Goal: Task Accomplishment & Management: Manage account settings

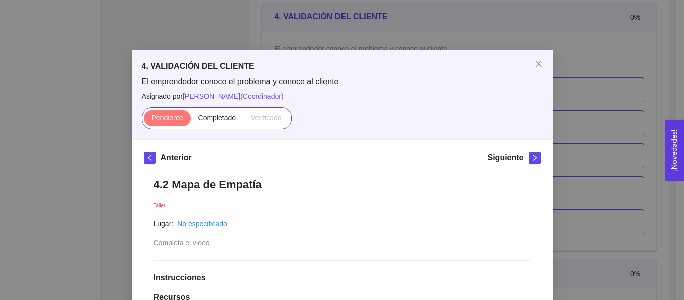
click at [609, 80] on div "4. VALIDACIÓN DEL CLIENTE El emprendedor conoce el problema y conoce al cliente…" at bounding box center [342, 150] width 684 height 300
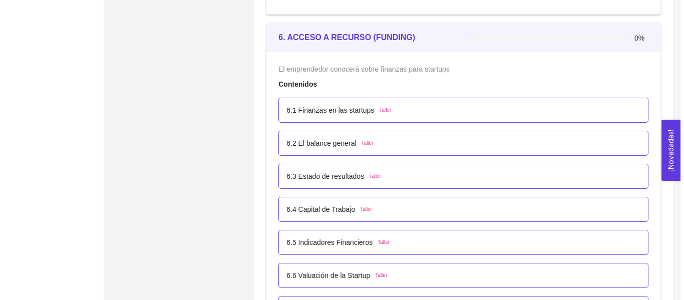
scroll to position [2297, 0]
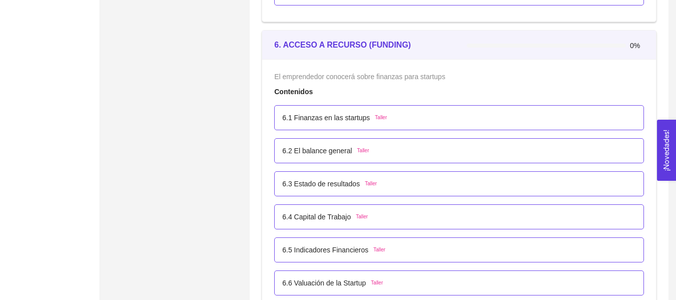
click at [441, 113] on div "6.1 Finanzas en las startups Taller" at bounding box center [459, 117] width 354 height 11
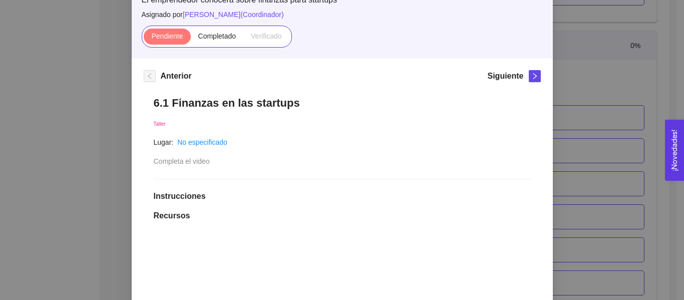
scroll to position [50, 0]
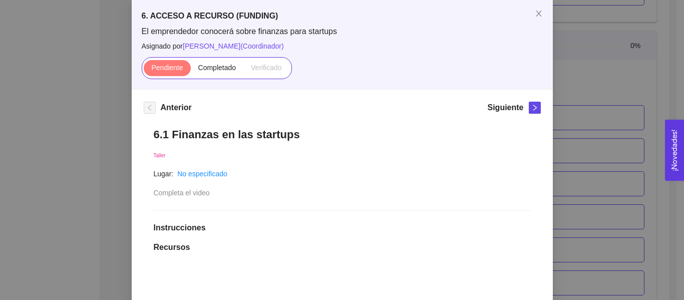
click at [242, 78] on div "Pendiente Completado Verificado" at bounding box center [217, 68] width 150 height 22
click at [217, 75] on label "Completado" at bounding box center [217, 68] width 53 height 16
click at [191, 70] on input "Completado" at bounding box center [191, 70] width 0 height 0
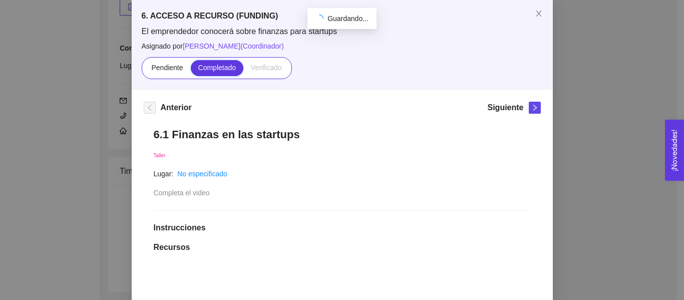
scroll to position [2297, 0]
click at [621, 92] on div "6. ACCESO A RECURSO (FUNDING) El emprendedor conocerá sobre finanzas para start…" at bounding box center [342, 150] width 684 height 300
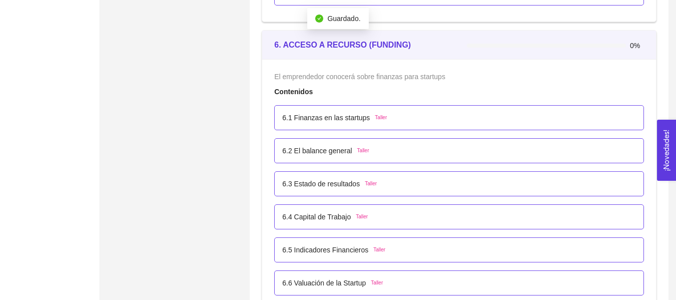
click at [402, 140] on div "6.2 El balance general [PERSON_NAME]" at bounding box center [459, 150] width 370 height 25
click at [402, 146] on div "6.2 El balance general [PERSON_NAME]" at bounding box center [459, 150] width 354 height 11
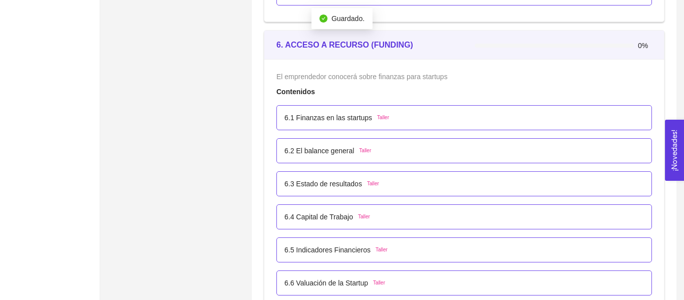
scroll to position [0, 0]
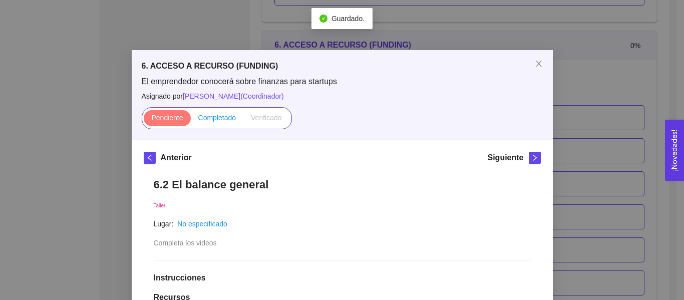
click at [217, 118] on span "Completado" at bounding box center [217, 118] width 38 height 8
click at [191, 120] on input "Completado" at bounding box center [191, 120] width 0 height 0
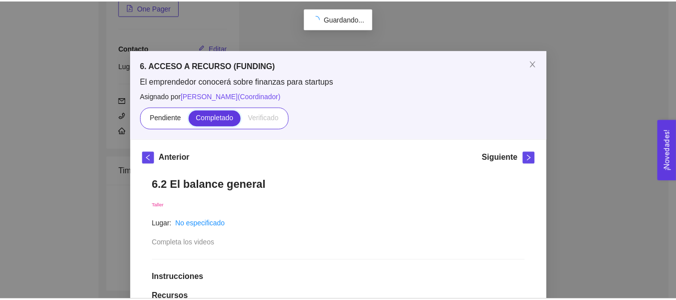
scroll to position [189, 0]
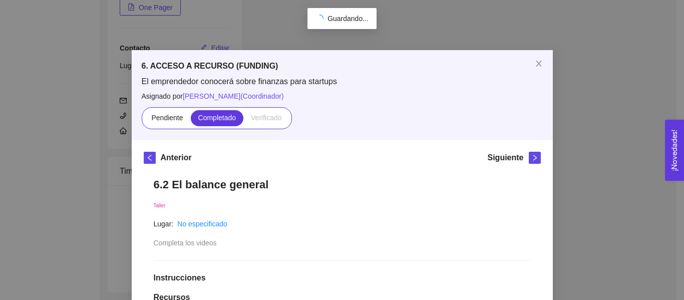
click at [584, 119] on div "6. ACCESO A RECURSO (FUNDING) El emprendedor conocerá sobre finanzas para start…" at bounding box center [342, 150] width 684 height 300
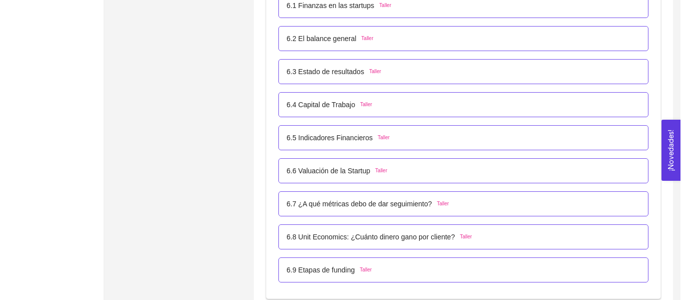
scroll to position [2391, 0]
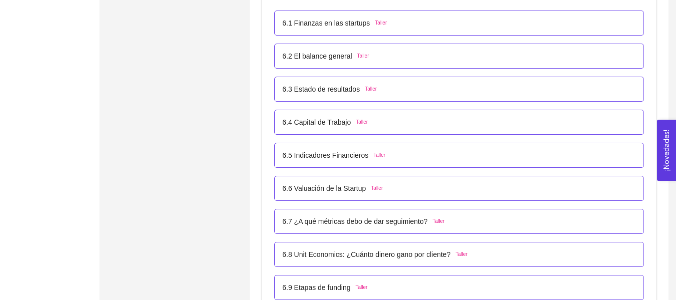
click at [378, 90] on div "6.3 Estado de resultados Taller" at bounding box center [459, 89] width 354 height 11
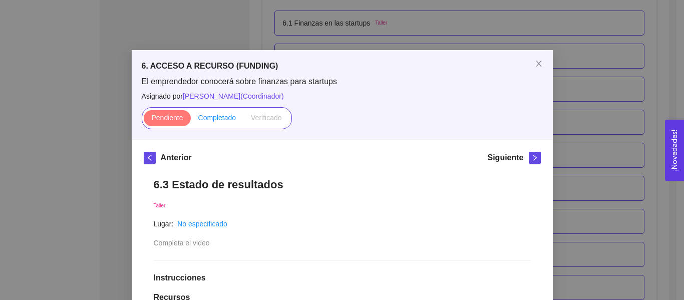
click at [210, 115] on span "Completado" at bounding box center [217, 118] width 38 height 8
click at [191, 120] on input "Completado" at bounding box center [191, 120] width 0 height 0
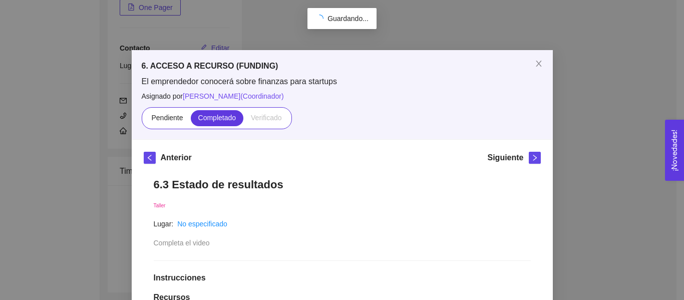
click at [615, 95] on div "6. ACCESO A RECURSO (FUNDING) El emprendedor conocerá sobre finanzas para start…" at bounding box center [342, 150] width 684 height 300
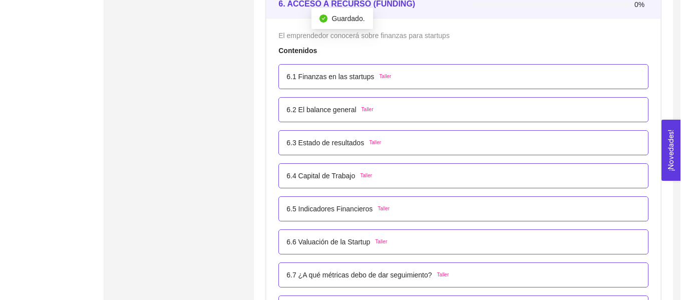
scroll to position [2341, 0]
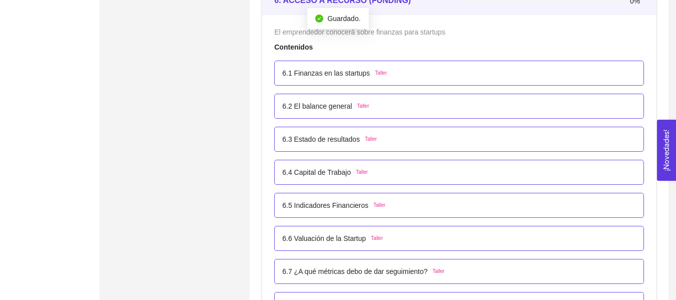
click at [342, 172] on p "6.4 Capital de Trabajo" at bounding box center [316, 172] width 69 height 11
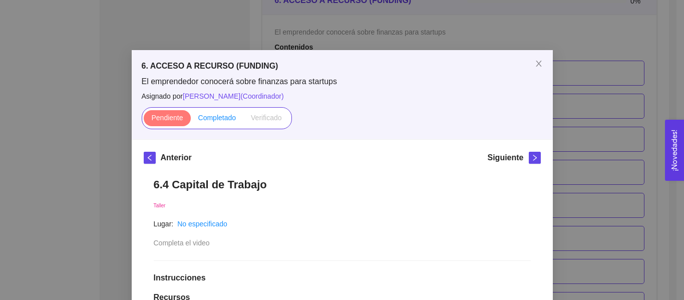
click at [203, 110] on label "Completado" at bounding box center [217, 118] width 53 height 16
click at [191, 120] on input "Completado" at bounding box center [191, 120] width 0 height 0
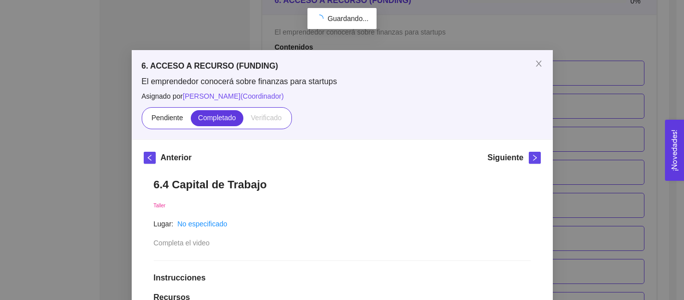
click at [205, 117] on span "Completado" at bounding box center [217, 118] width 38 height 8
click at [191, 120] on input "Completado" at bounding box center [191, 120] width 0 height 0
click at [580, 96] on div "6. ACCESO A RECURSO (FUNDING) El emprendedor conocerá sobre finanzas para start…" at bounding box center [342, 150] width 684 height 300
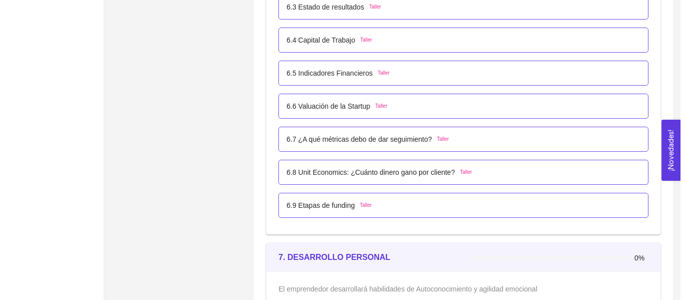
scroll to position [2491, 0]
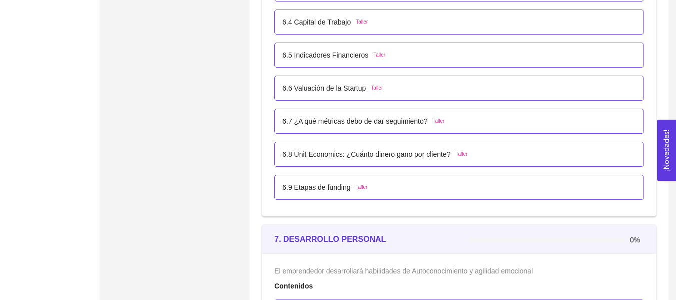
click at [365, 64] on div "6.5 Indicadores Financieros Taller" at bounding box center [459, 55] width 370 height 25
click at [349, 64] on div "6.5 Indicadores Financieros Taller" at bounding box center [459, 55] width 370 height 25
click at [354, 55] on p "6.5 Indicadores Financieros" at bounding box center [325, 55] width 86 height 11
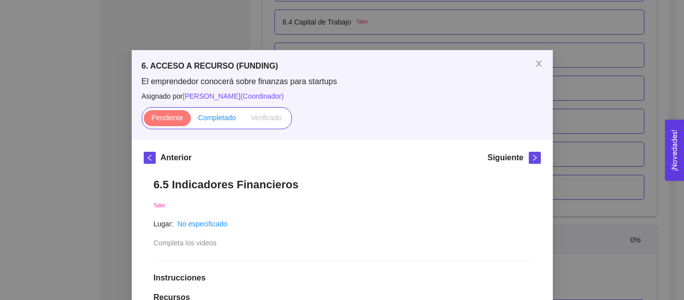
click at [230, 114] on span "Completado" at bounding box center [217, 118] width 38 height 8
click at [191, 120] on input "Completado" at bounding box center [191, 120] width 0 height 0
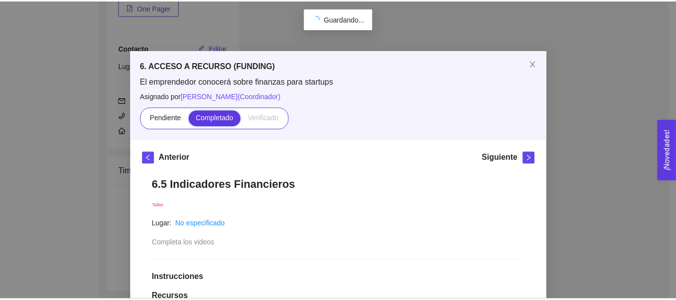
scroll to position [189, 0]
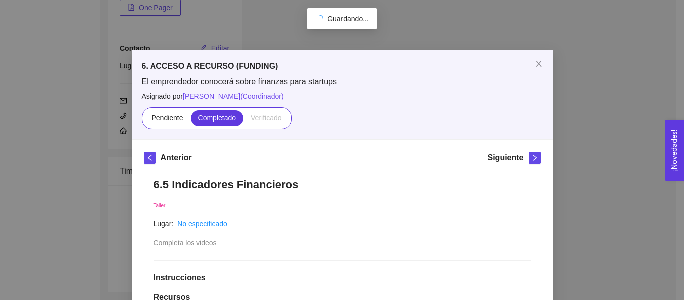
click at [582, 103] on div "6. ACCESO A RECURSO (FUNDING) El emprendedor conocerá sobre finanzas para start…" at bounding box center [342, 150] width 684 height 300
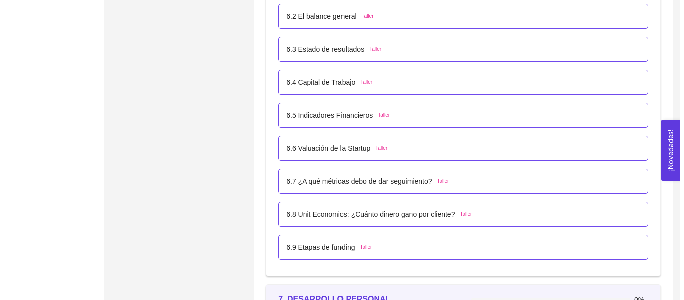
scroll to position [2441, 0]
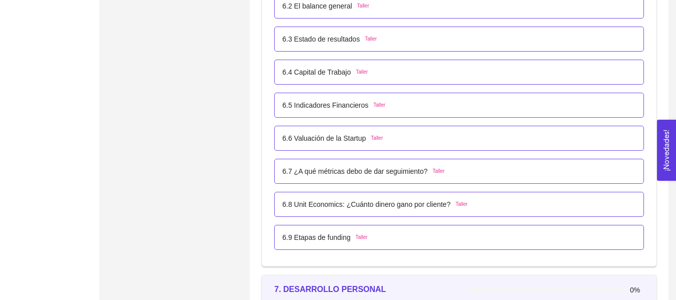
click at [399, 140] on div "6.6 Valuación de la Startup Taller" at bounding box center [459, 138] width 354 height 11
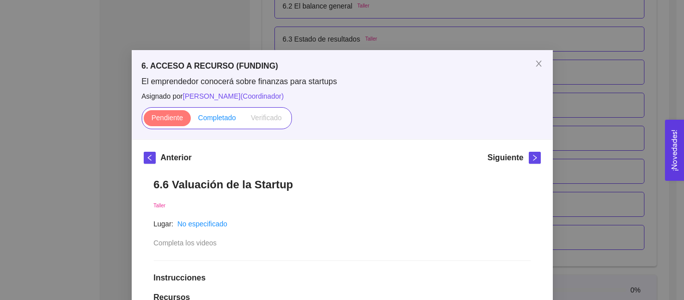
click at [226, 119] on span "Completado" at bounding box center [217, 118] width 38 height 8
click at [191, 120] on input "Completado" at bounding box center [191, 120] width 0 height 0
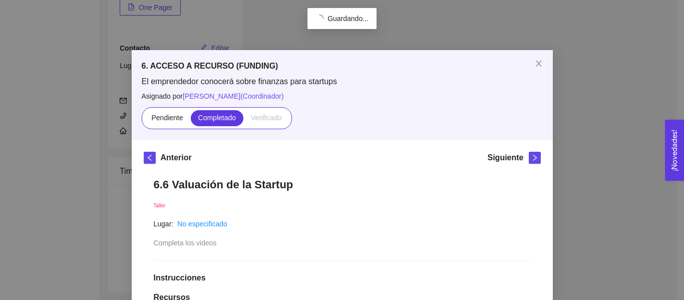
click at [592, 87] on div "6. ACCESO A RECURSO (FUNDING) El emprendedor conocerá sobre finanzas para start…" at bounding box center [342, 150] width 684 height 300
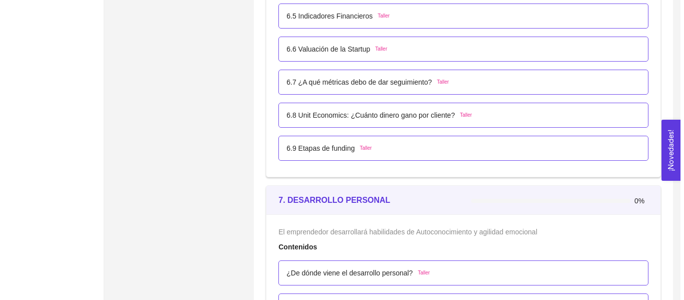
scroll to position [2542, 0]
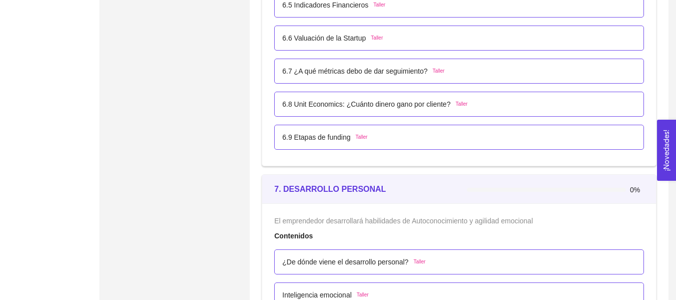
click at [378, 77] on div "6.7 ¿A qué métricas debo de dar seguimiento? Taller" at bounding box center [459, 71] width 370 height 25
click at [381, 71] on p "6.7 ¿A qué métricas debo de dar seguimiento?" at bounding box center [354, 71] width 145 height 11
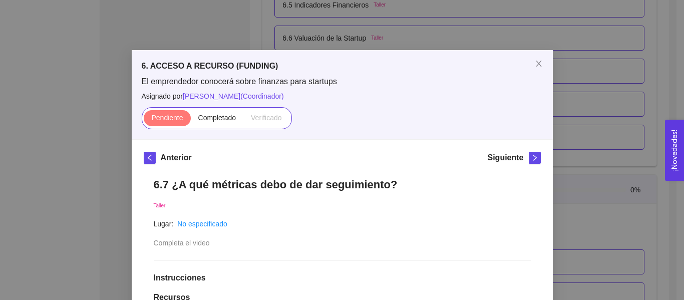
click at [239, 121] on div "Pendiente Completado Verificado" at bounding box center [217, 118] width 150 height 22
click at [230, 121] on span "Completado" at bounding box center [217, 118] width 38 height 8
click at [191, 120] on input "Completado" at bounding box center [191, 120] width 0 height 0
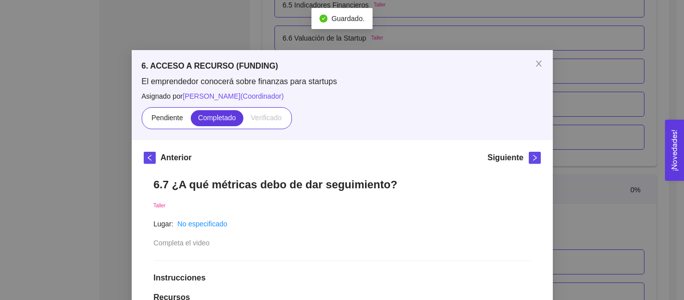
click at [648, 55] on div "6. ACCESO A RECURSO (FUNDING) El emprendedor conocerá sobre finanzas para start…" at bounding box center [342, 150] width 684 height 300
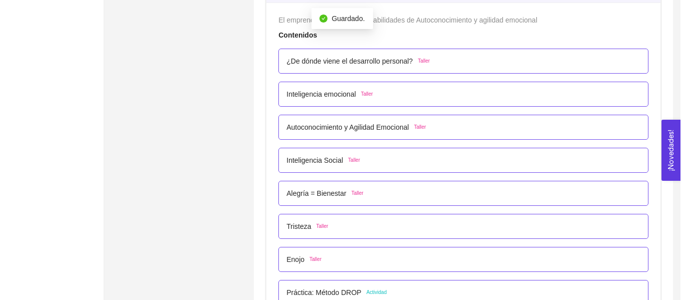
scroll to position [2592, 0]
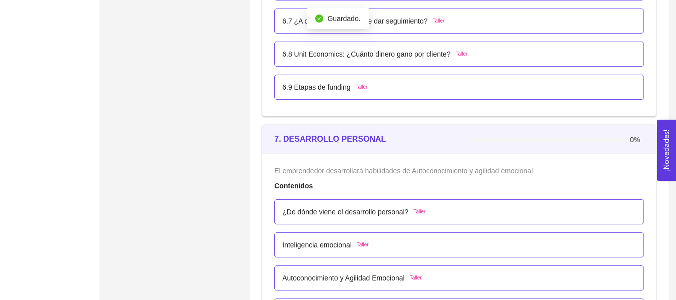
click at [332, 53] on p "6.8 Unit Economics: ¿Cuánto dinero gano por cliente?" at bounding box center [366, 54] width 168 height 11
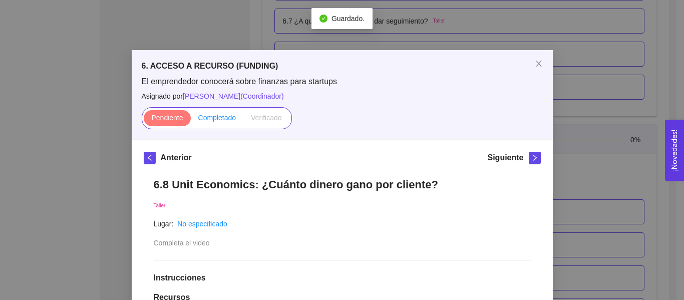
click at [228, 119] on span "Completado" at bounding box center [217, 118] width 38 height 8
click at [191, 120] on input "Completado" at bounding box center [191, 120] width 0 height 0
click at [577, 54] on div "6. ACCESO A RECURSO (FUNDING) El emprendedor conocerá sobre finanzas para start…" at bounding box center [342, 150] width 684 height 300
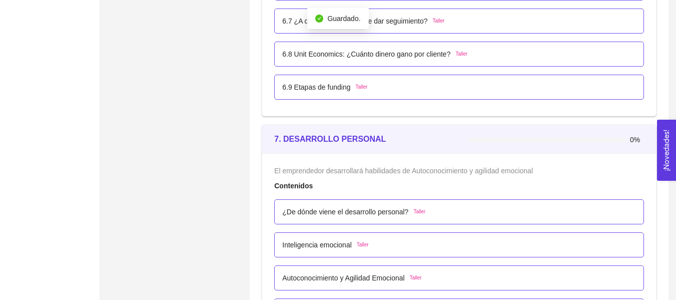
click at [352, 91] on div "6.9 Etapas de funding Taller" at bounding box center [324, 87] width 85 height 11
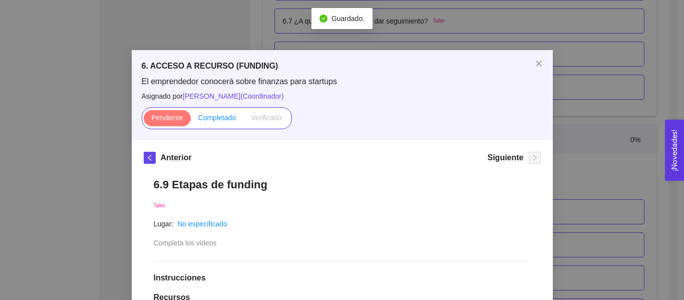
click at [213, 123] on label "Completado" at bounding box center [217, 118] width 53 height 16
click at [191, 120] on input "Completado" at bounding box center [191, 120] width 0 height 0
click at [650, 100] on div "6. ACCESO A RECURSO (FUNDING) El emprendedor conocerá sobre finanzas para start…" at bounding box center [342, 150] width 684 height 300
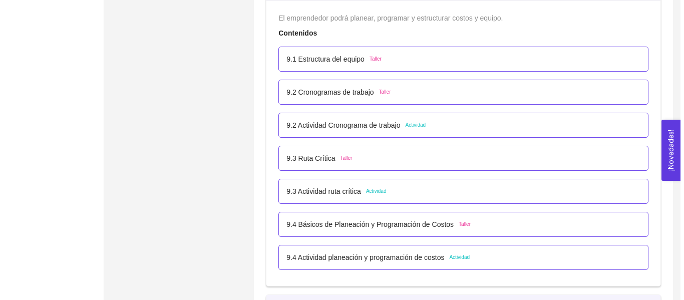
scroll to position [3392, 0]
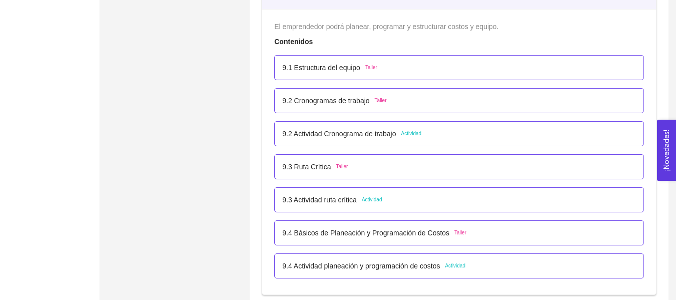
click at [341, 132] on p "9.2 Actividad Cronograma de trabajo" at bounding box center [339, 133] width 114 height 11
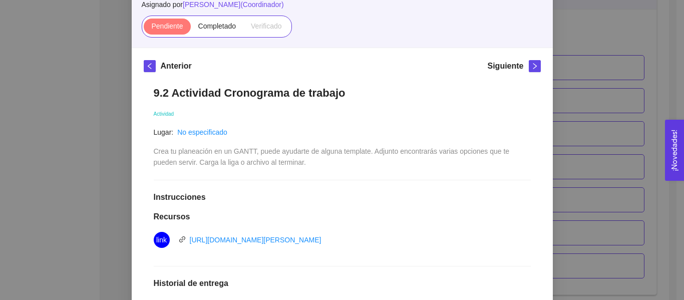
scroll to position [100, 0]
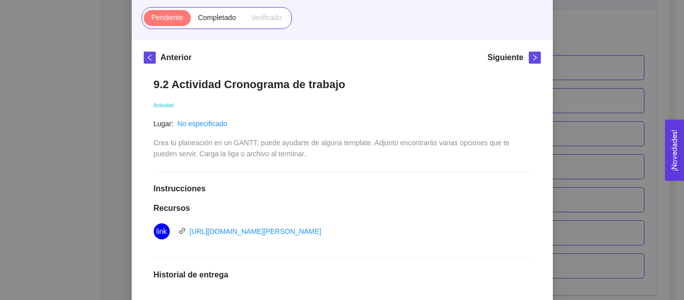
click at [568, 116] on div "9. OPERACIONES El emprendedor podrá planear, programar y estructurar costos y e…" at bounding box center [342, 150] width 684 height 300
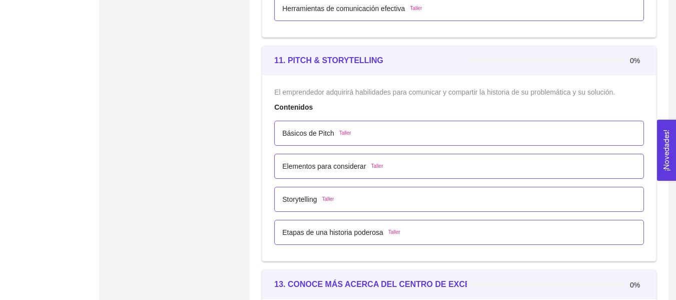
scroll to position [4310, 0]
